Goal: Task Accomplishment & Management: Complete application form

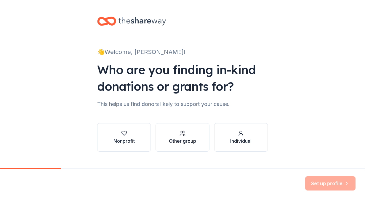
click at [180, 135] on icon "button" at bounding box center [183, 133] width 6 height 6
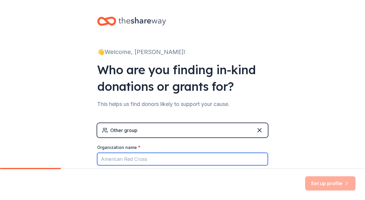
click at [147, 156] on input "Organization name *" at bounding box center [182, 159] width 171 height 12
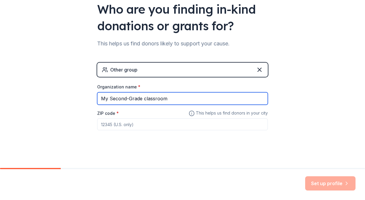
scroll to position [63, 0]
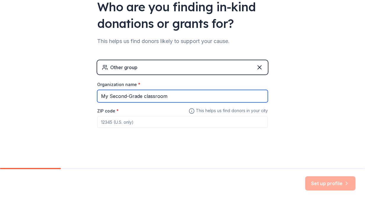
type input "My Second-Grade classroom"
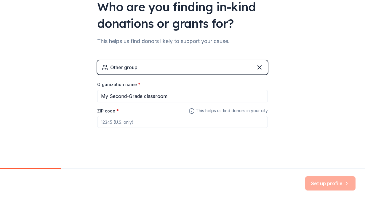
click at [167, 124] on input "ZIP code *" at bounding box center [182, 122] width 171 height 12
type input "30106"
click at [326, 183] on button "Set up profile" at bounding box center [330, 183] width 50 height 14
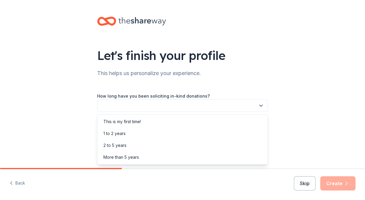
click at [179, 101] on button "button" at bounding box center [182, 105] width 171 height 12
click at [158, 119] on div "This is my first time!" at bounding box center [183, 122] width 168 height 12
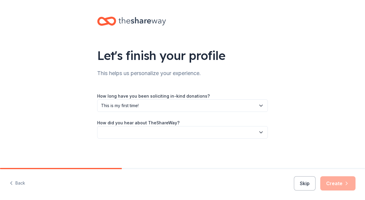
click at [164, 134] on button "button" at bounding box center [182, 132] width 171 height 12
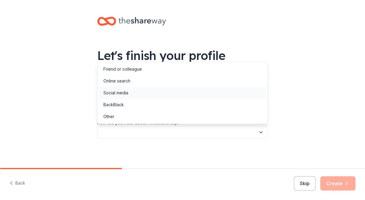
click at [129, 92] on div "Social media" at bounding box center [183, 93] width 168 height 12
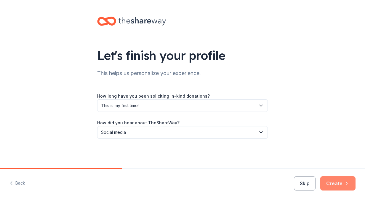
click at [339, 182] on button "Create" at bounding box center [337, 183] width 35 height 14
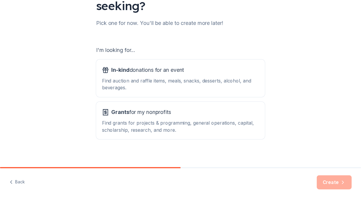
scroll to position [71, 0]
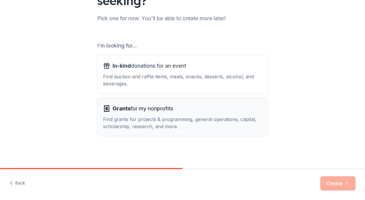
click at [167, 115] on div "Grants for my nonprofits Find grants for projects & programming, general operat…" at bounding box center [182, 117] width 159 height 26
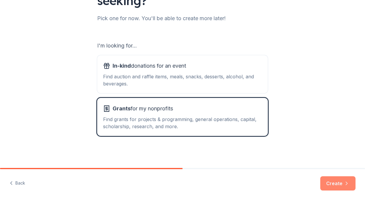
click at [336, 183] on button "Create" at bounding box center [337, 183] width 35 height 14
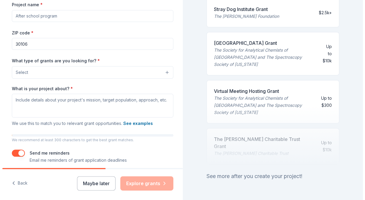
scroll to position [95, 0]
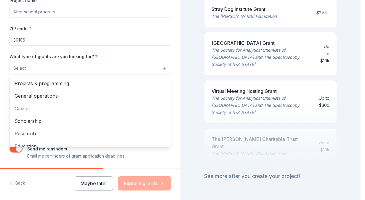
click at [146, 67] on button "Select" at bounding box center [89, 68] width 161 height 12
